Goal: Transaction & Acquisition: Book appointment/travel/reservation

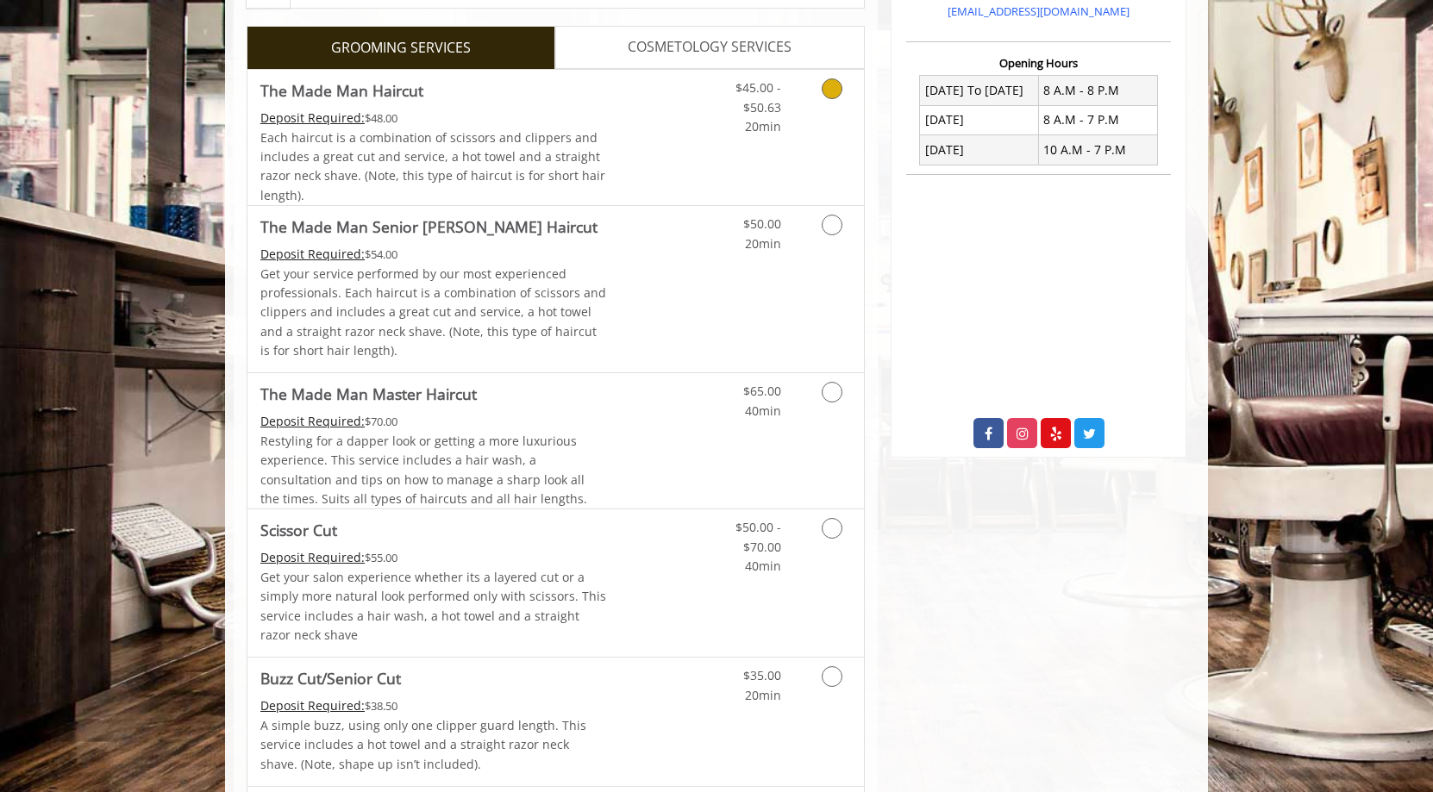
scroll to position [431, 0]
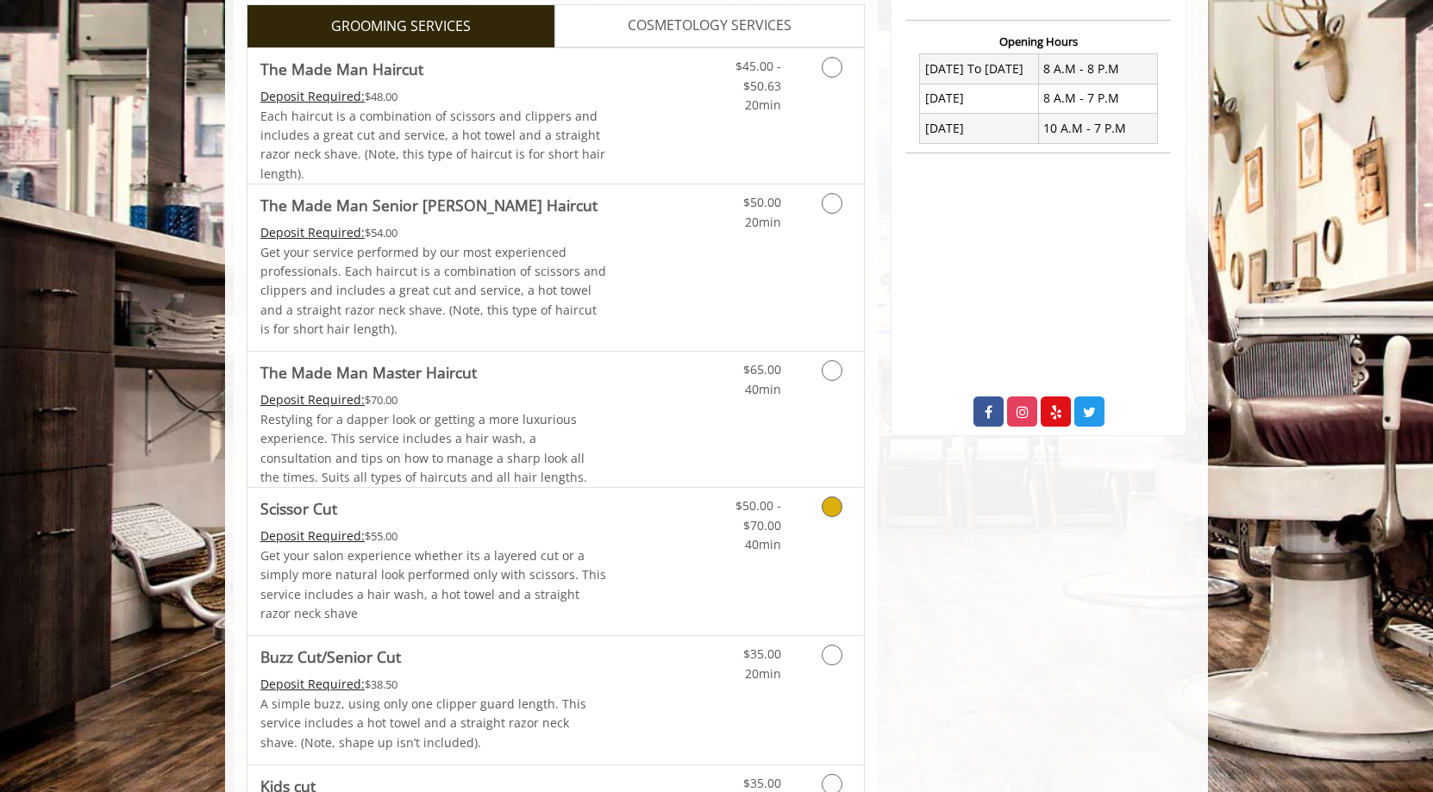
click at [817, 499] on link "Grooming services" at bounding box center [829, 521] width 44 height 66
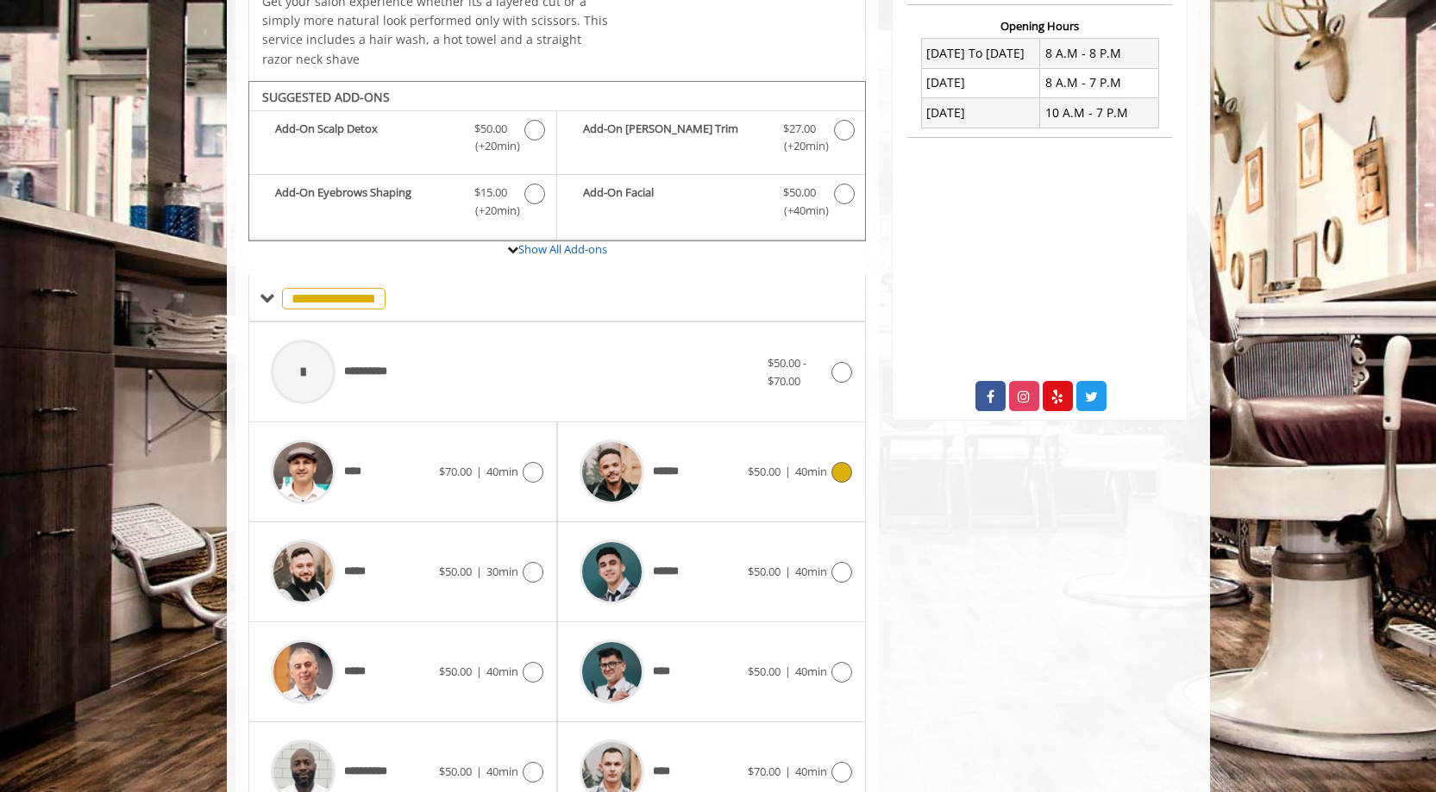
scroll to position [528, 0]
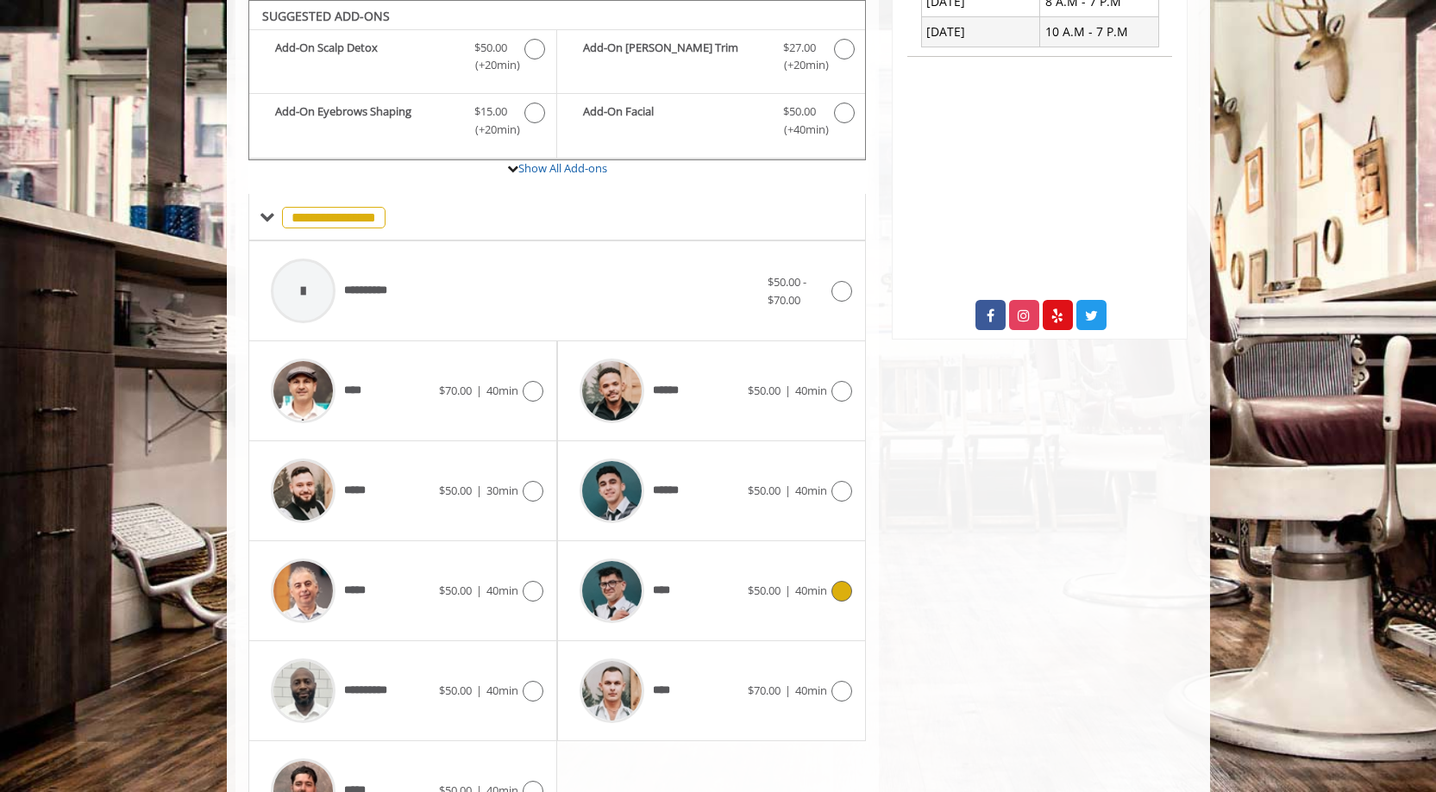
click at [841, 597] on icon at bounding box center [841, 591] width 21 height 21
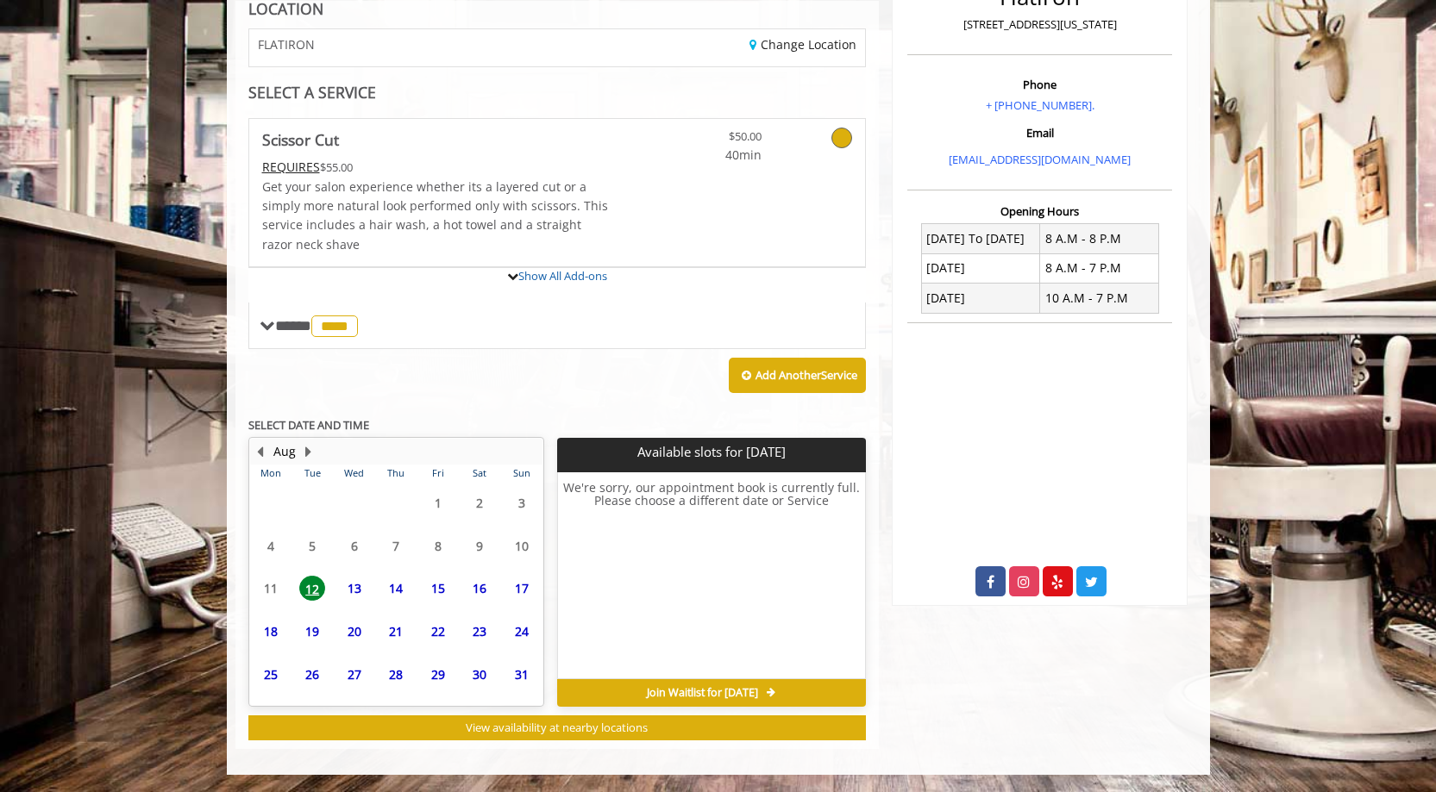
scroll to position [419, 0]
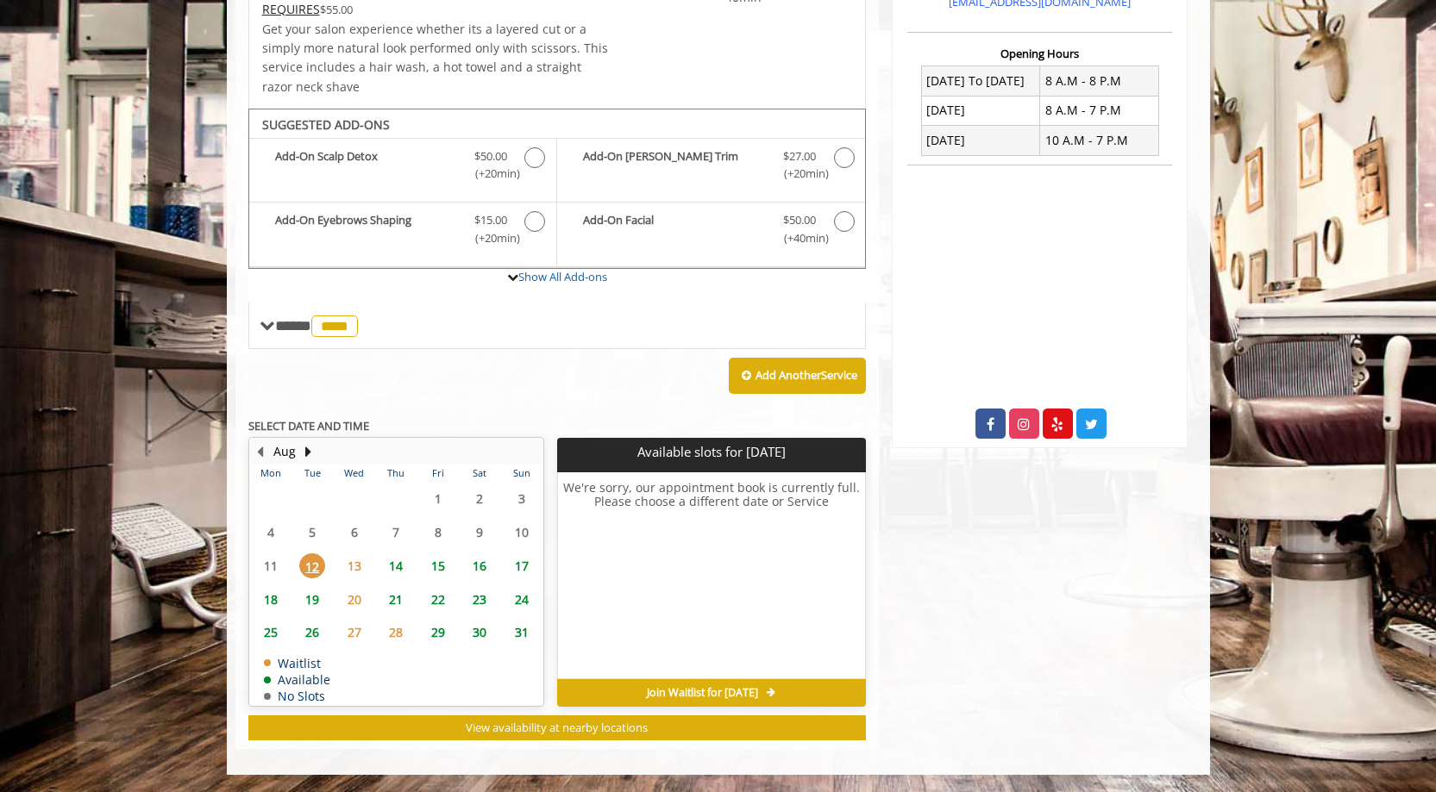
click at [397, 567] on span "14" at bounding box center [396, 566] width 26 height 25
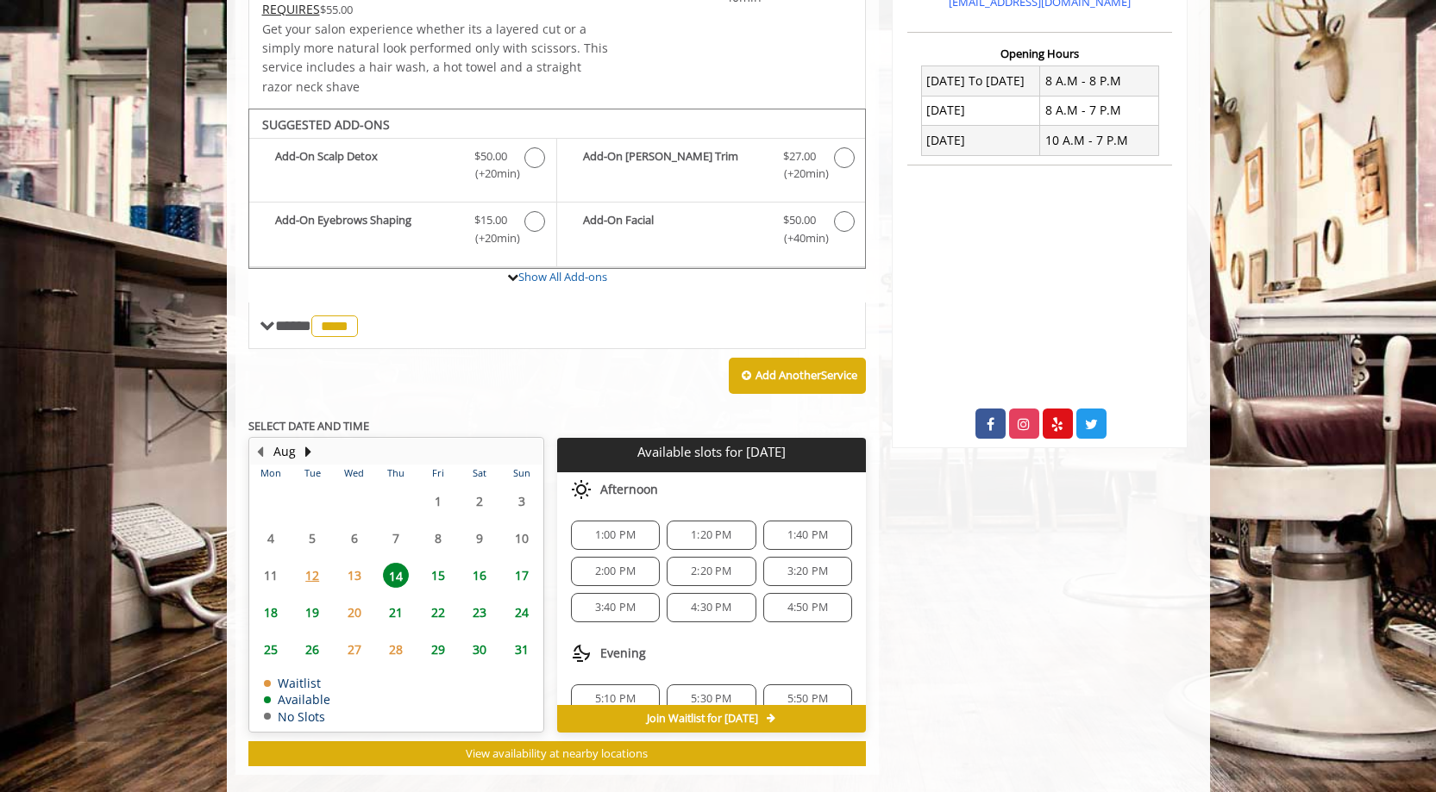
scroll to position [445, 0]
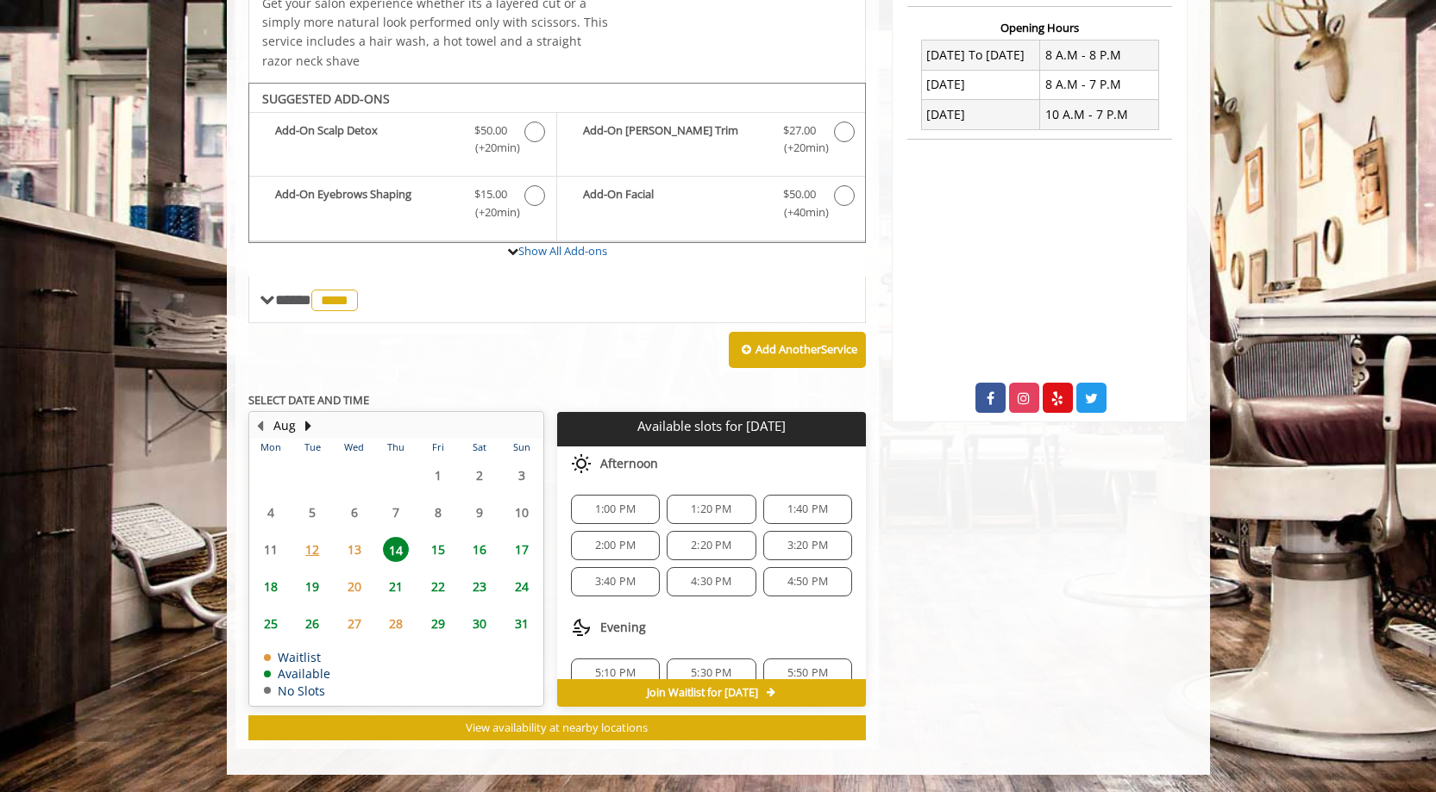
click at [696, 548] on span "2:20 PM" at bounding box center [711, 546] width 41 height 14
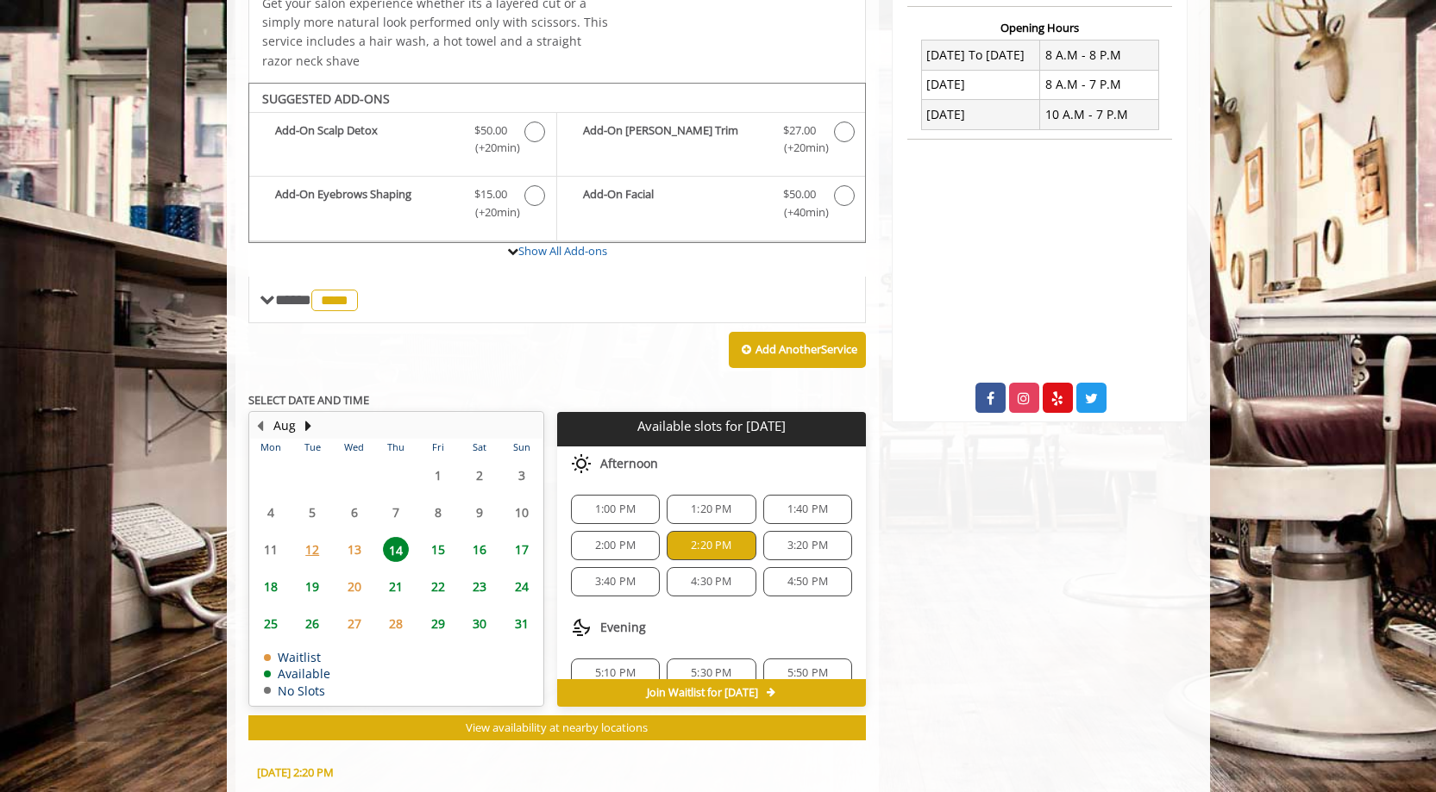
scroll to position [757, 0]
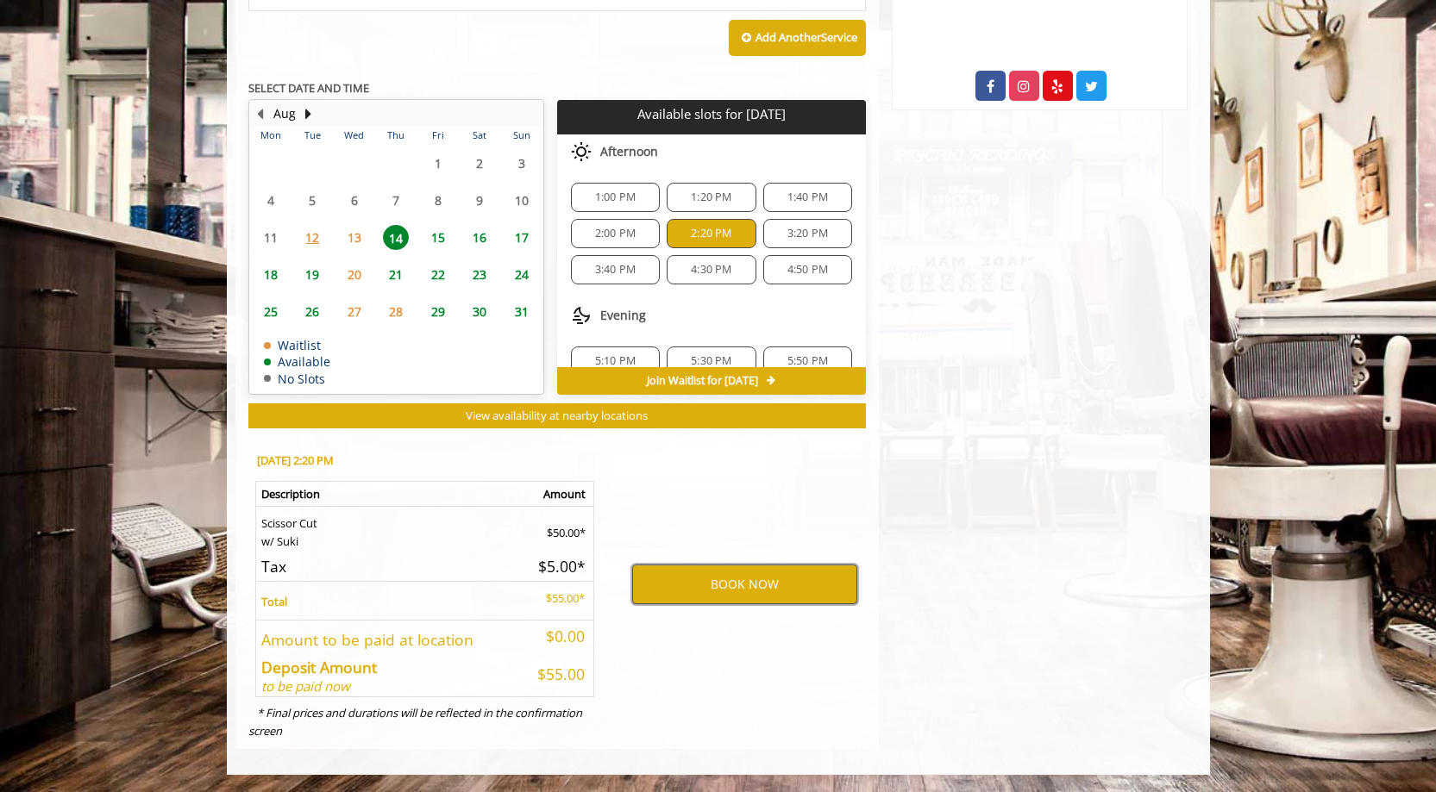
click at [749, 586] on button "BOOK NOW" at bounding box center [744, 585] width 225 height 40
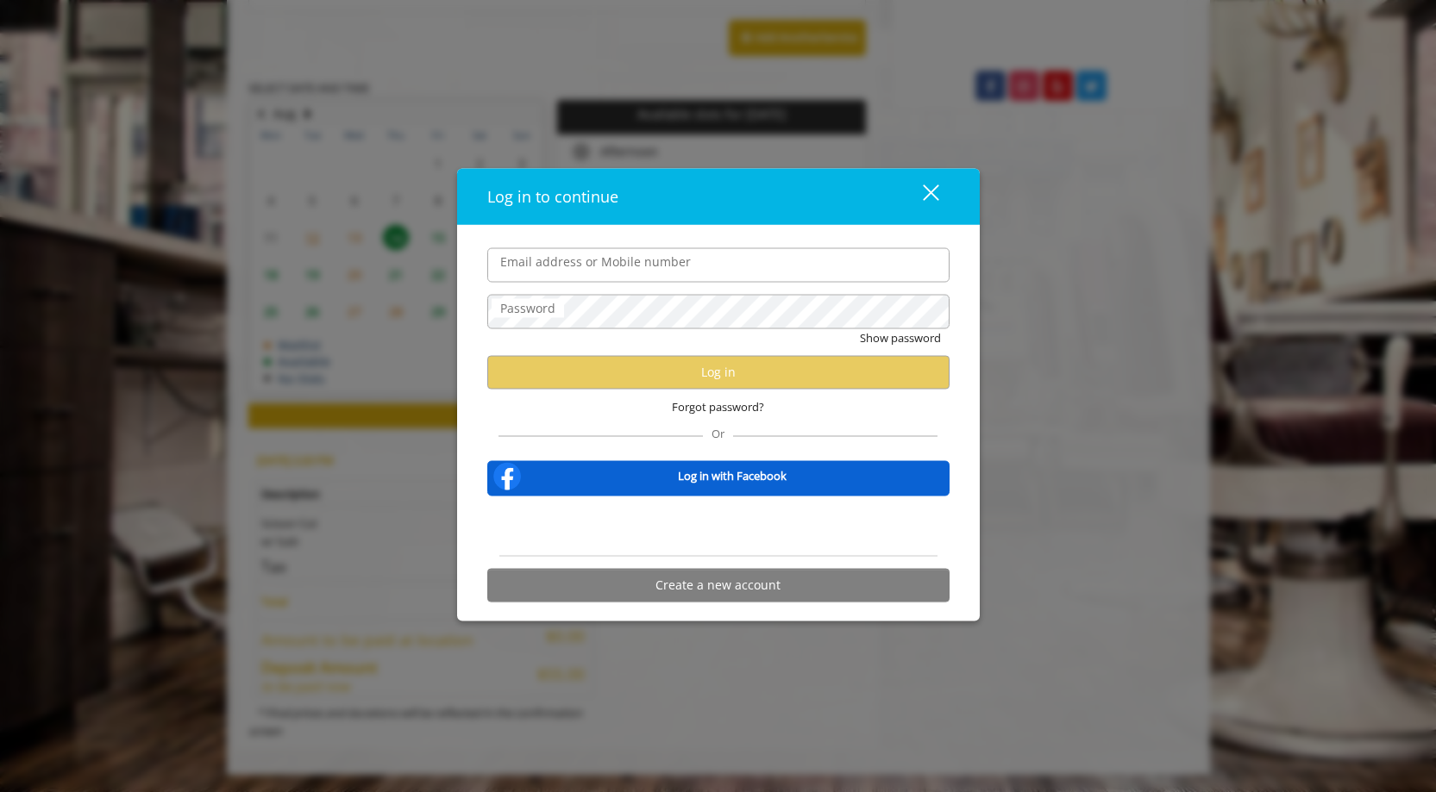
type input "**********"
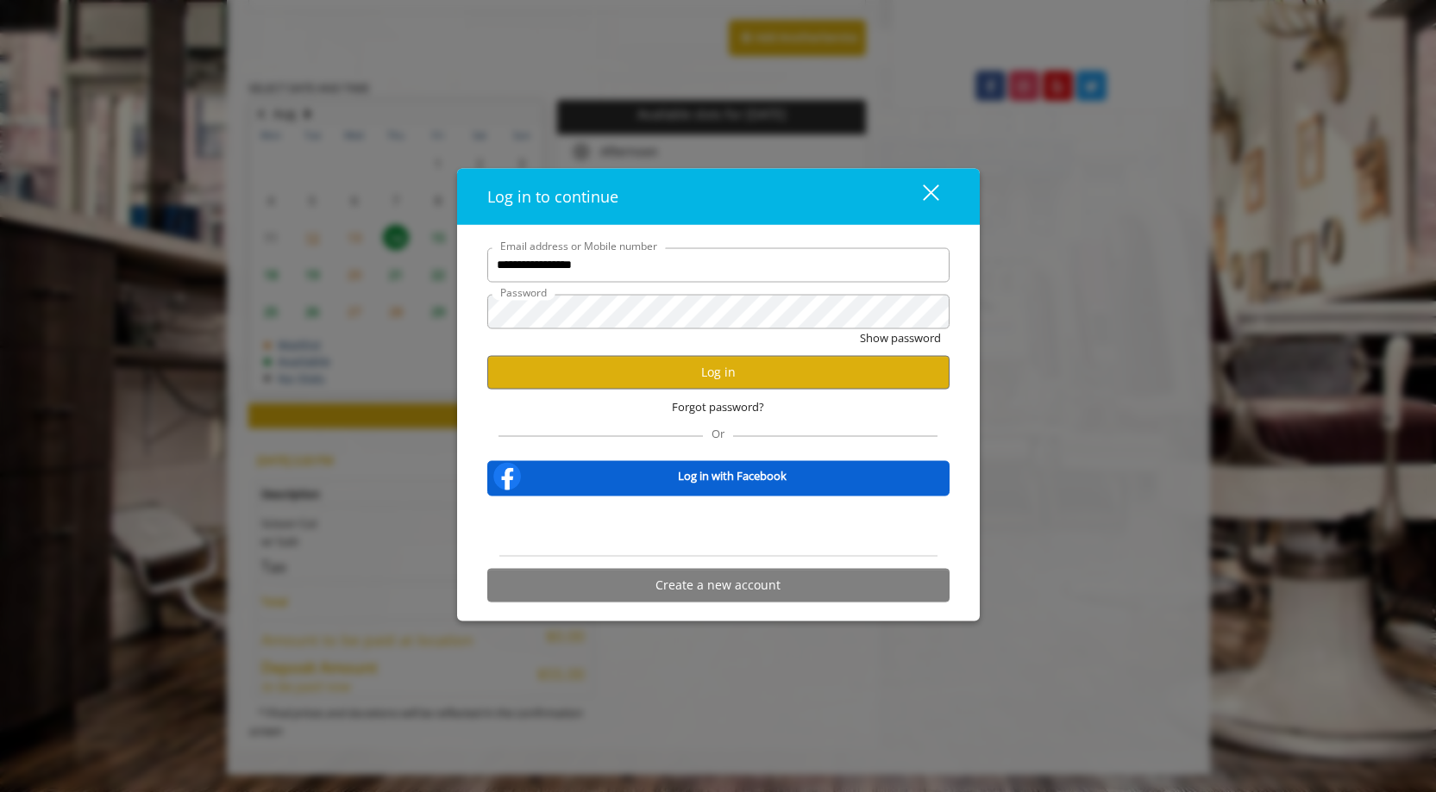
scroll to position [0, 0]
click at [642, 366] on button "Log in" at bounding box center [718, 372] width 462 height 34
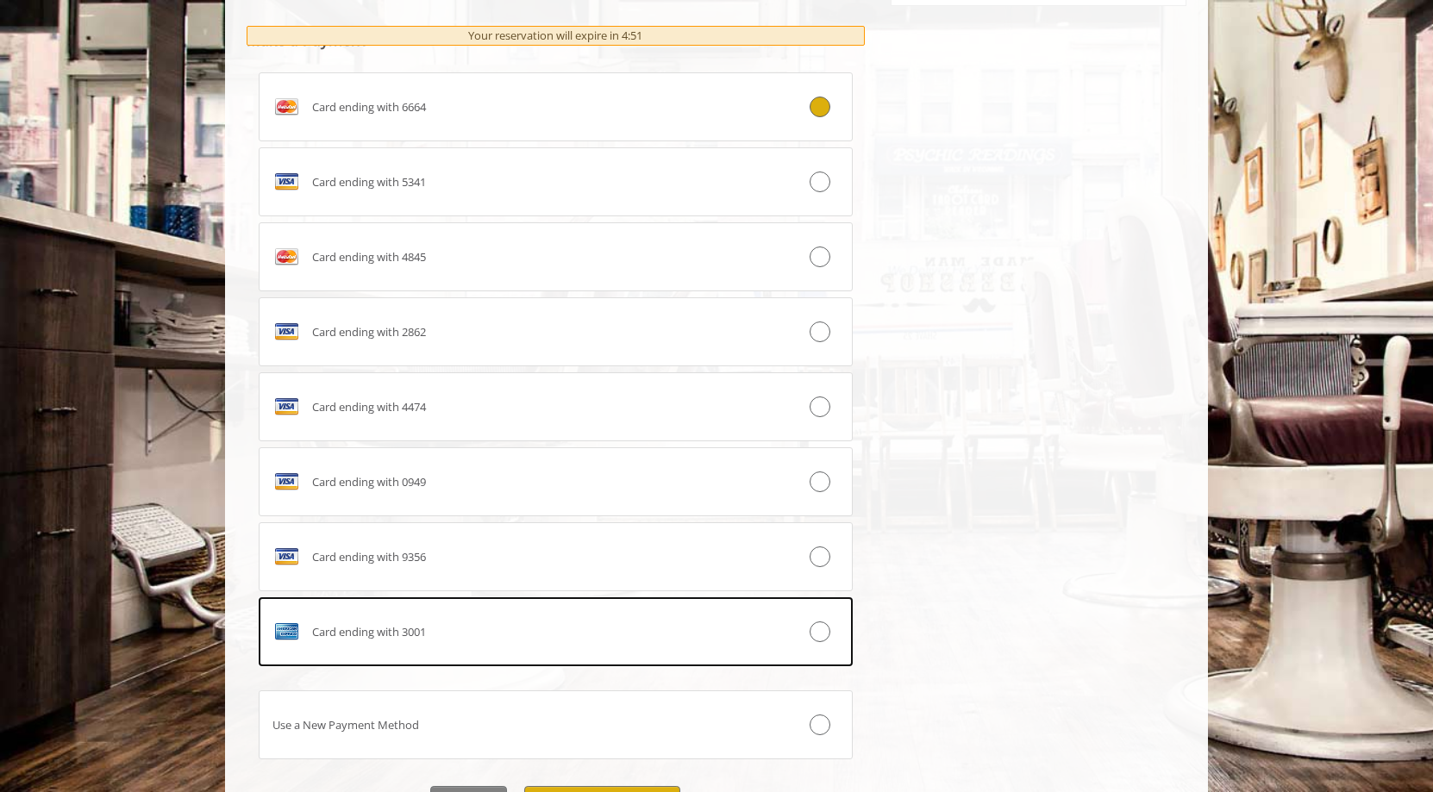
scroll to position [863, 0]
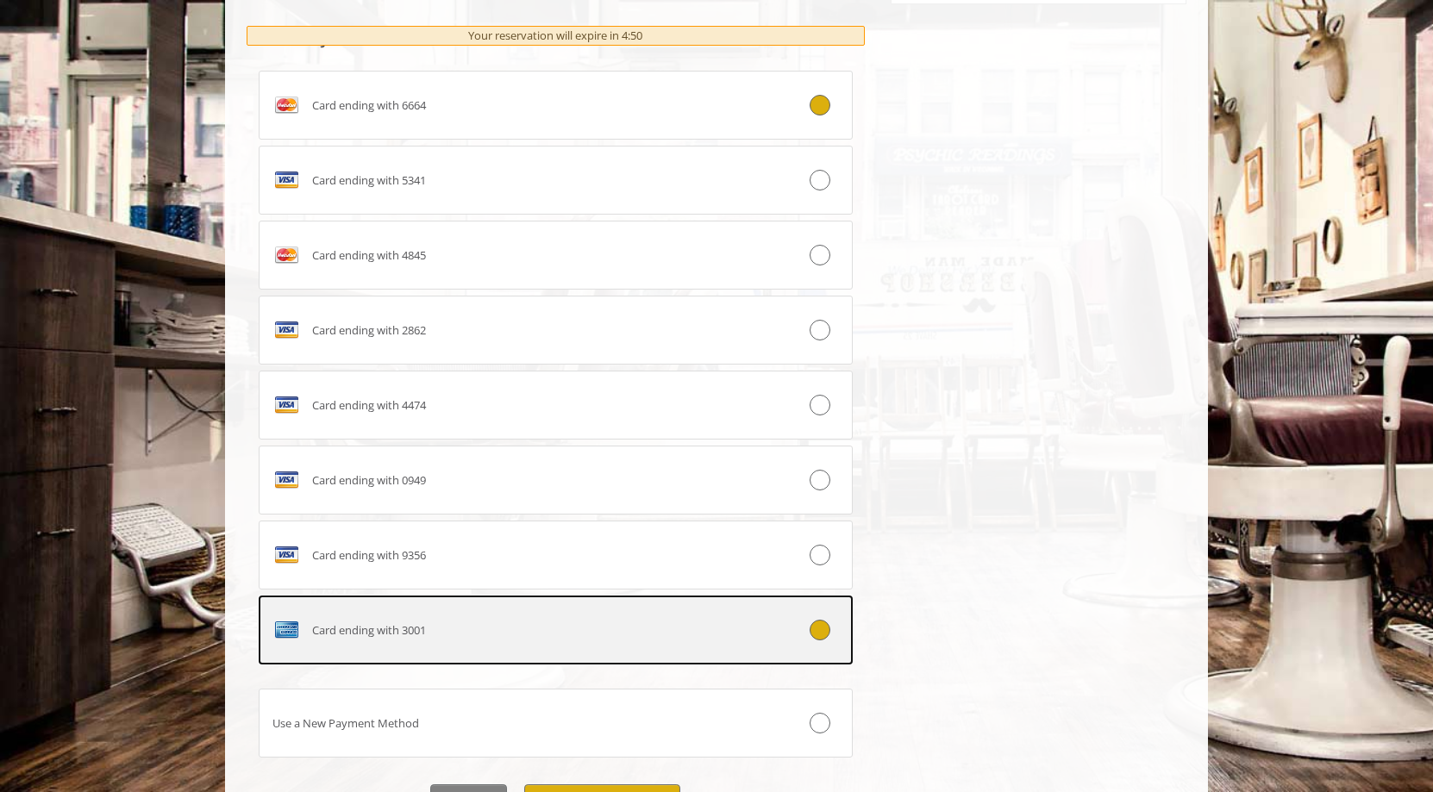
click at [723, 619] on div "Card ending with 3001" at bounding box center [506, 631] width 493 height 28
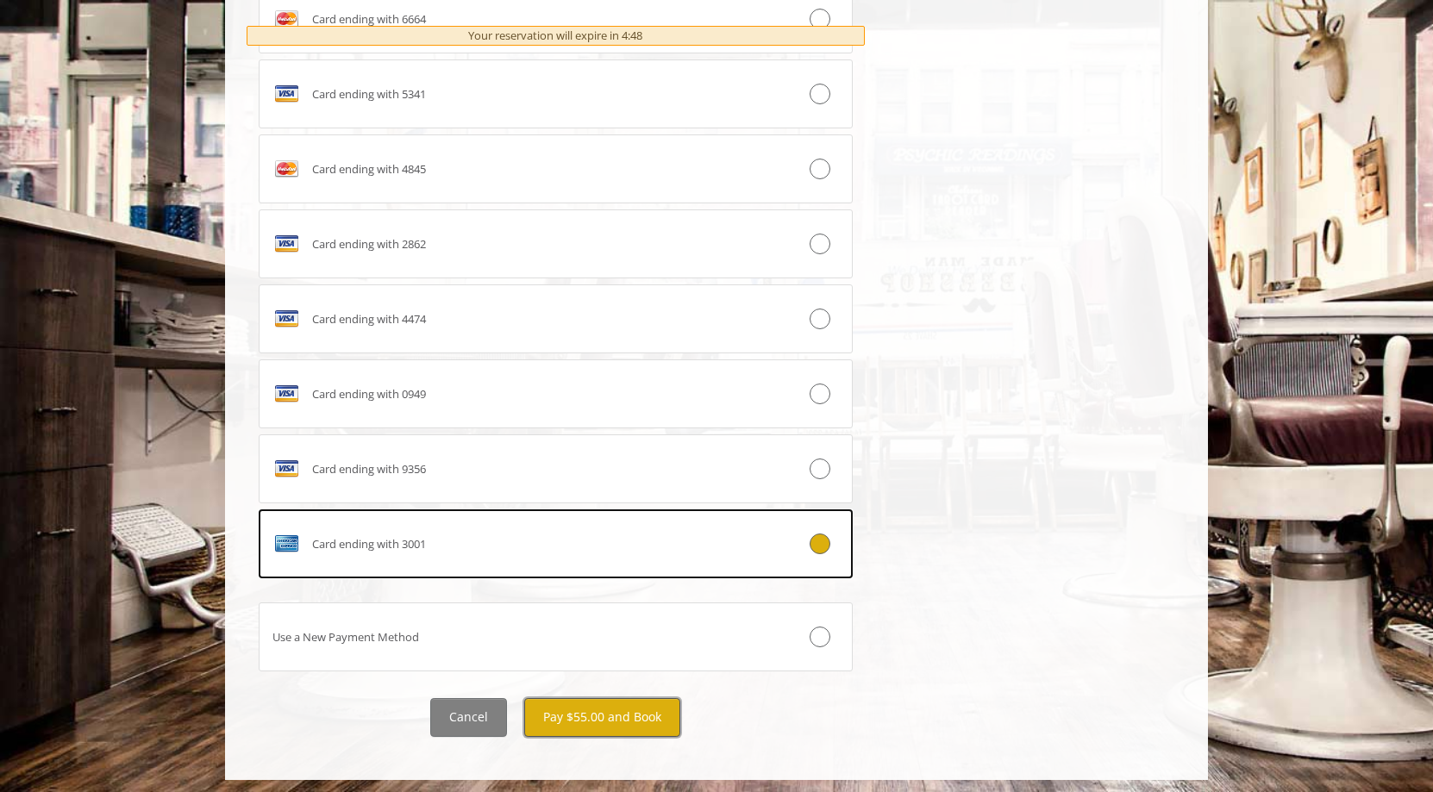
click at [641, 720] on button "Pay $55.00 and Book" at bounding box center [602, 717] width 156 height 39
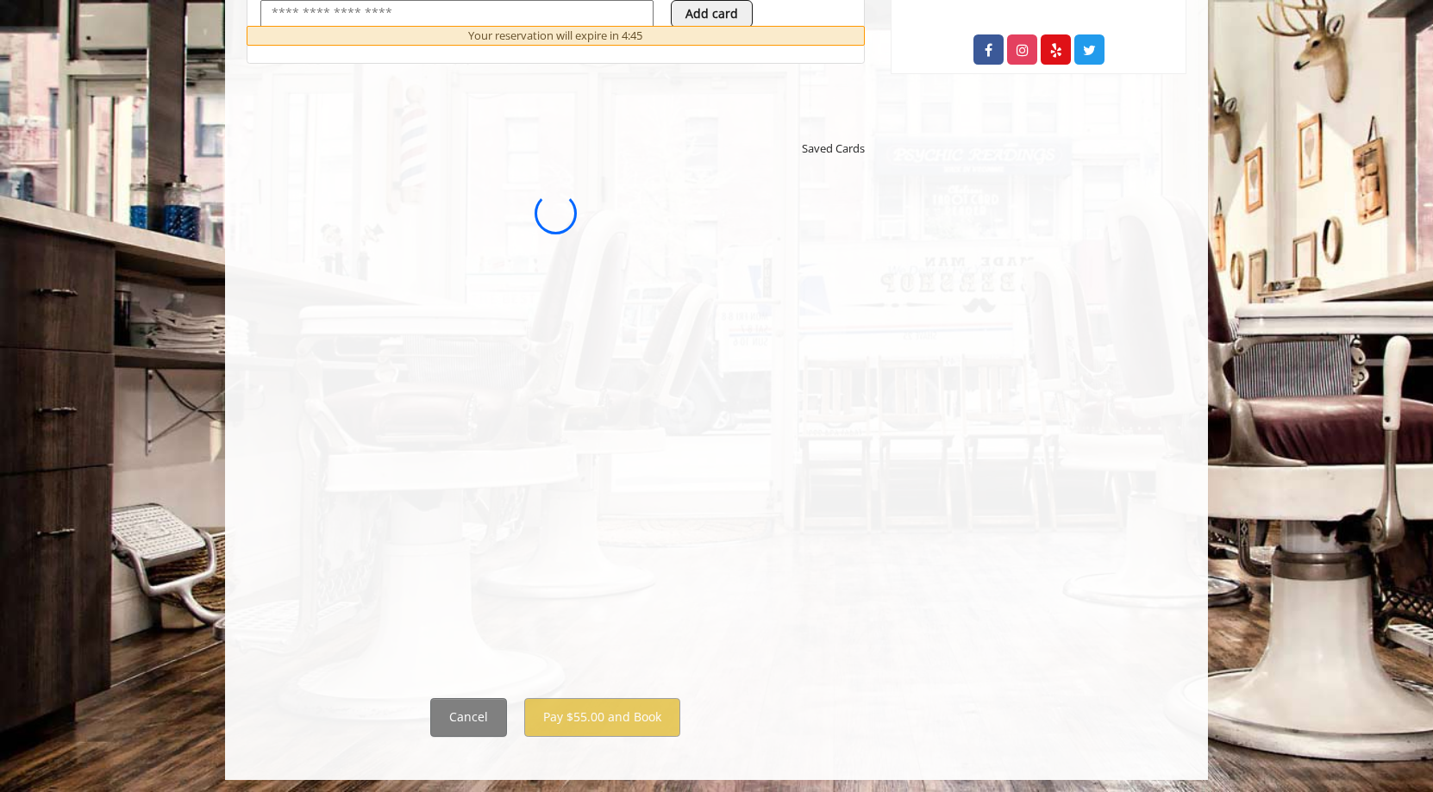
scroll to position [0, 0]
